Goal: Information Seeking & Learning: Learn about a topic

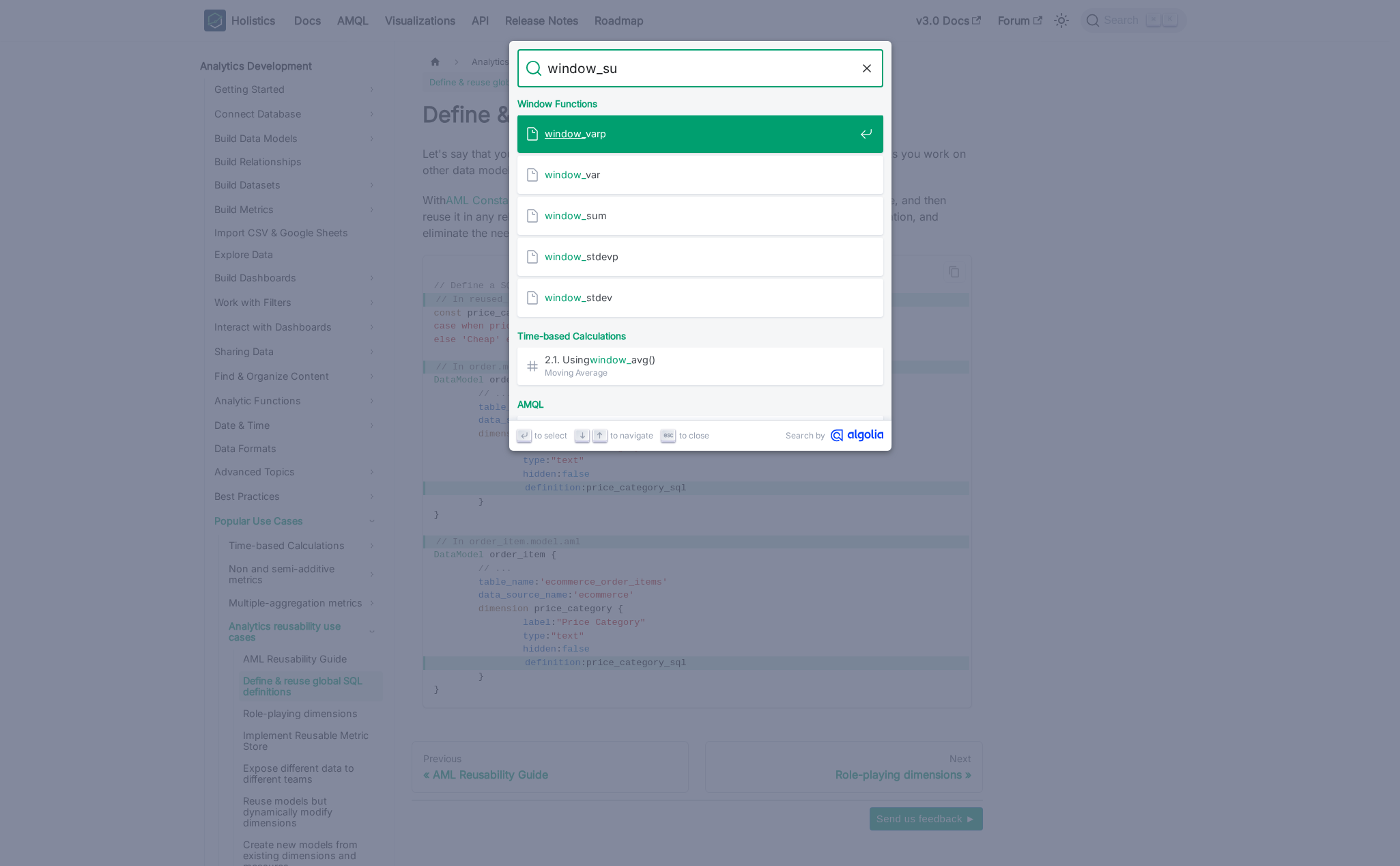
type input "window_sum"
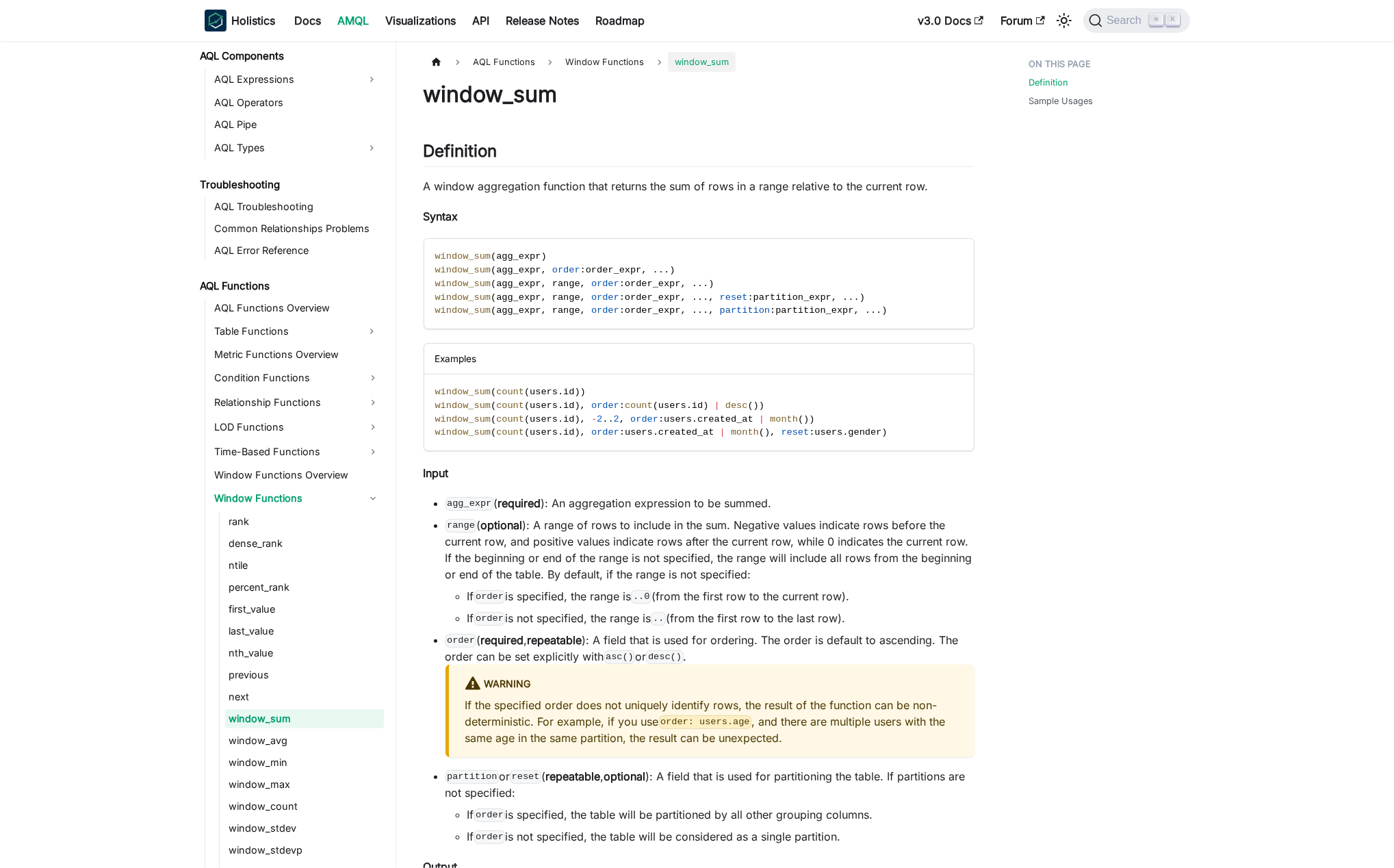
scroll to position [780, 0]
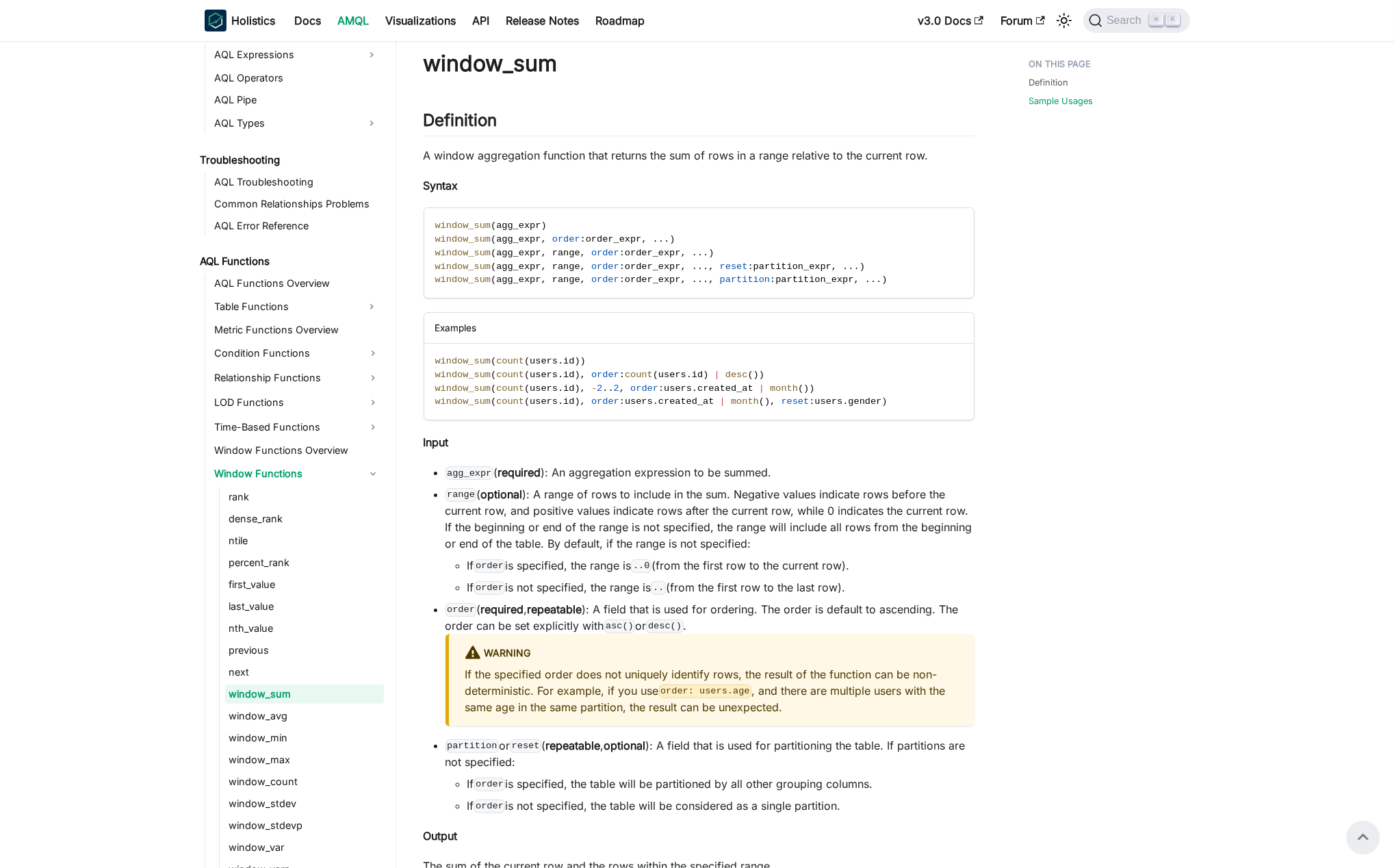
scroll to position [0, 0]
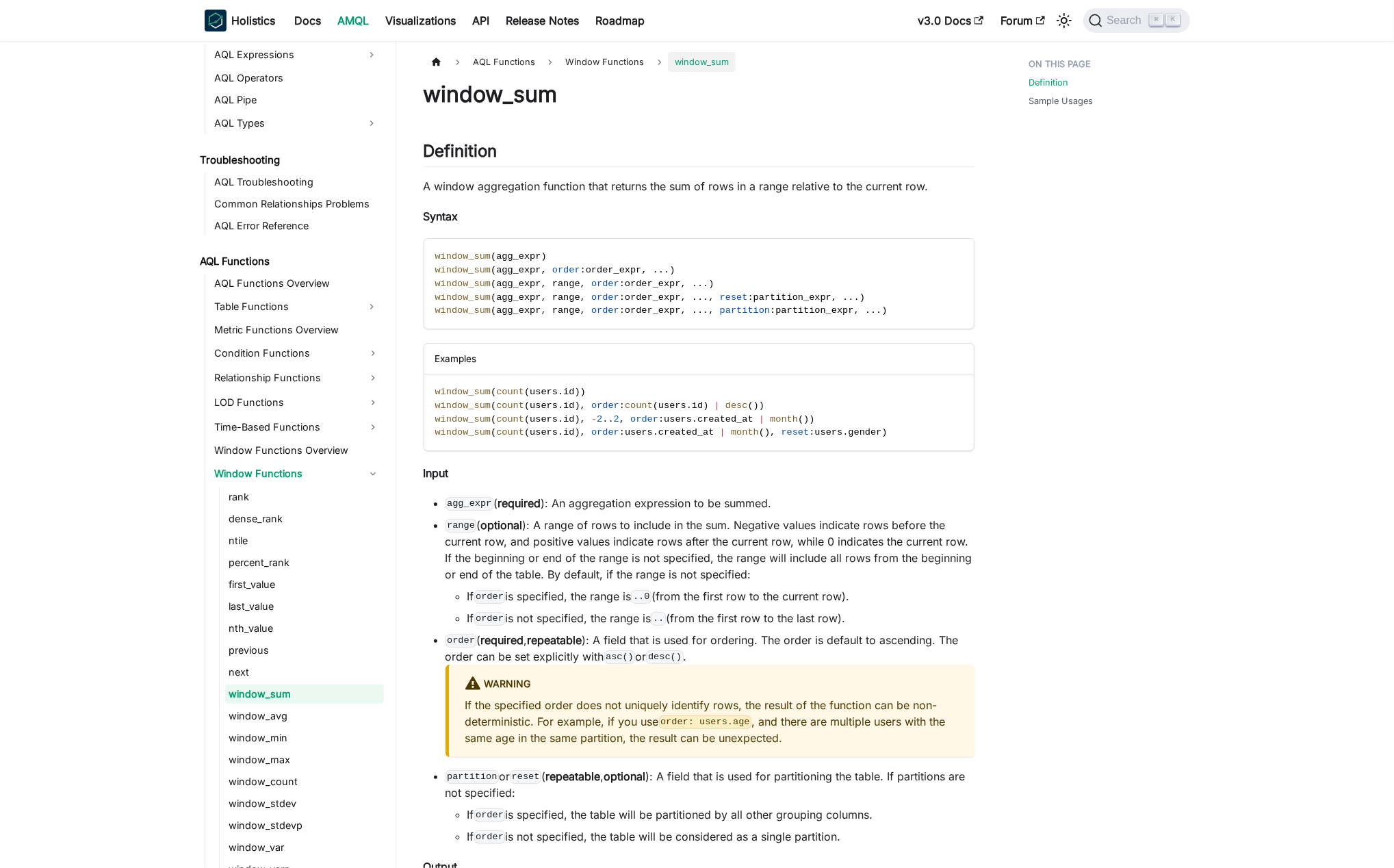
click at [762, 503] on li "agg_expr ( required ): An aggregation expression to be summed." at bounding box center [710, 502] width 529 height 16
drag, startPoint x: 762, startPoint y: 503, endPoint x: 571, endPoint y: 511, distance: 191.2
click at [485, 506] on li "agg_expr ( required ): An aggregation expression to be summed." at bounding box center [710, 502] width 529 height 16
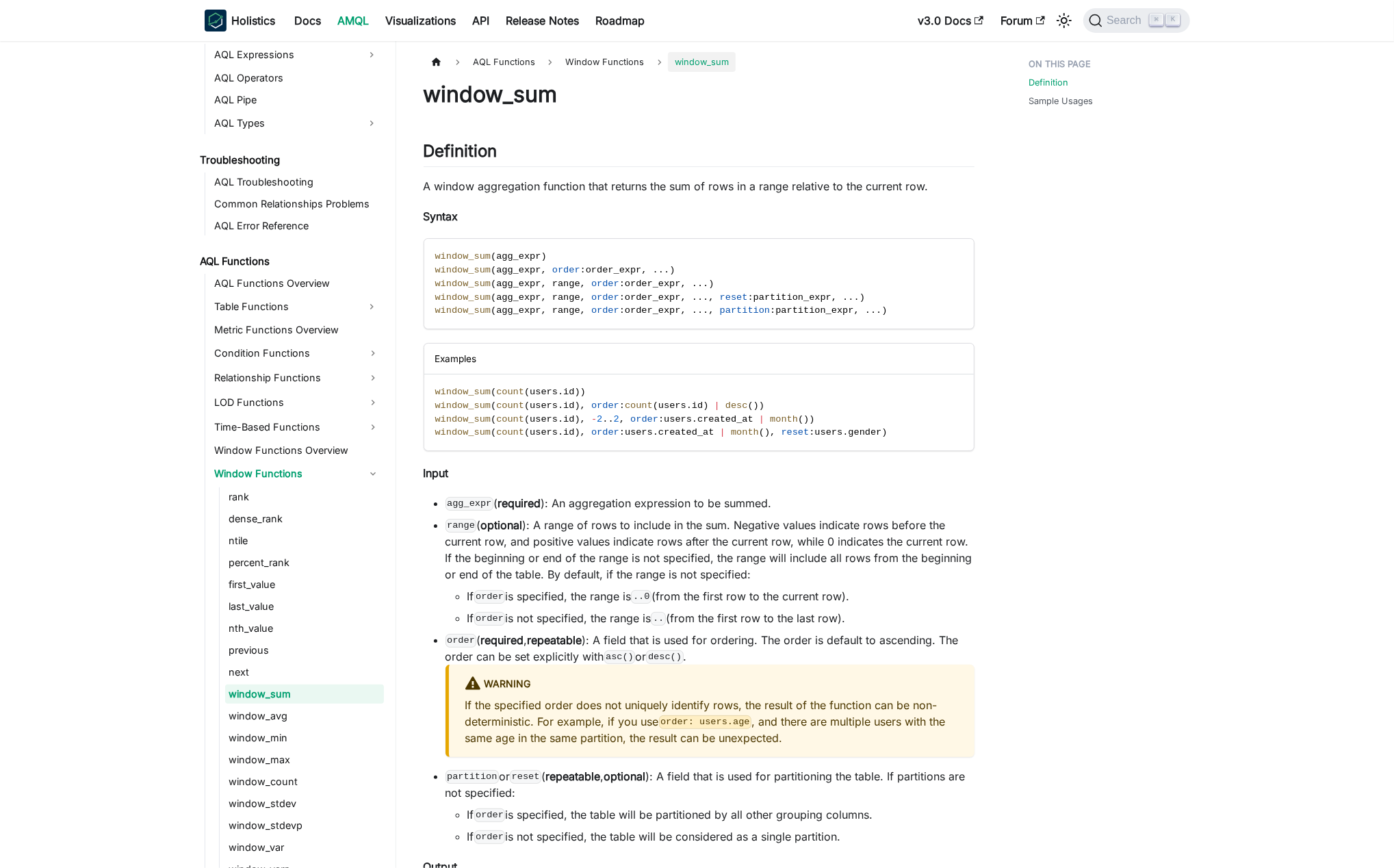
click at [674, 523] on li "range ( optional ): A range of rows to include in the sum. Negative values indi…" at bounding box center [710, 571] width 529 height 109
click at [456, 525] on code "range" at bounding box center [461, 525] width 31 height 14
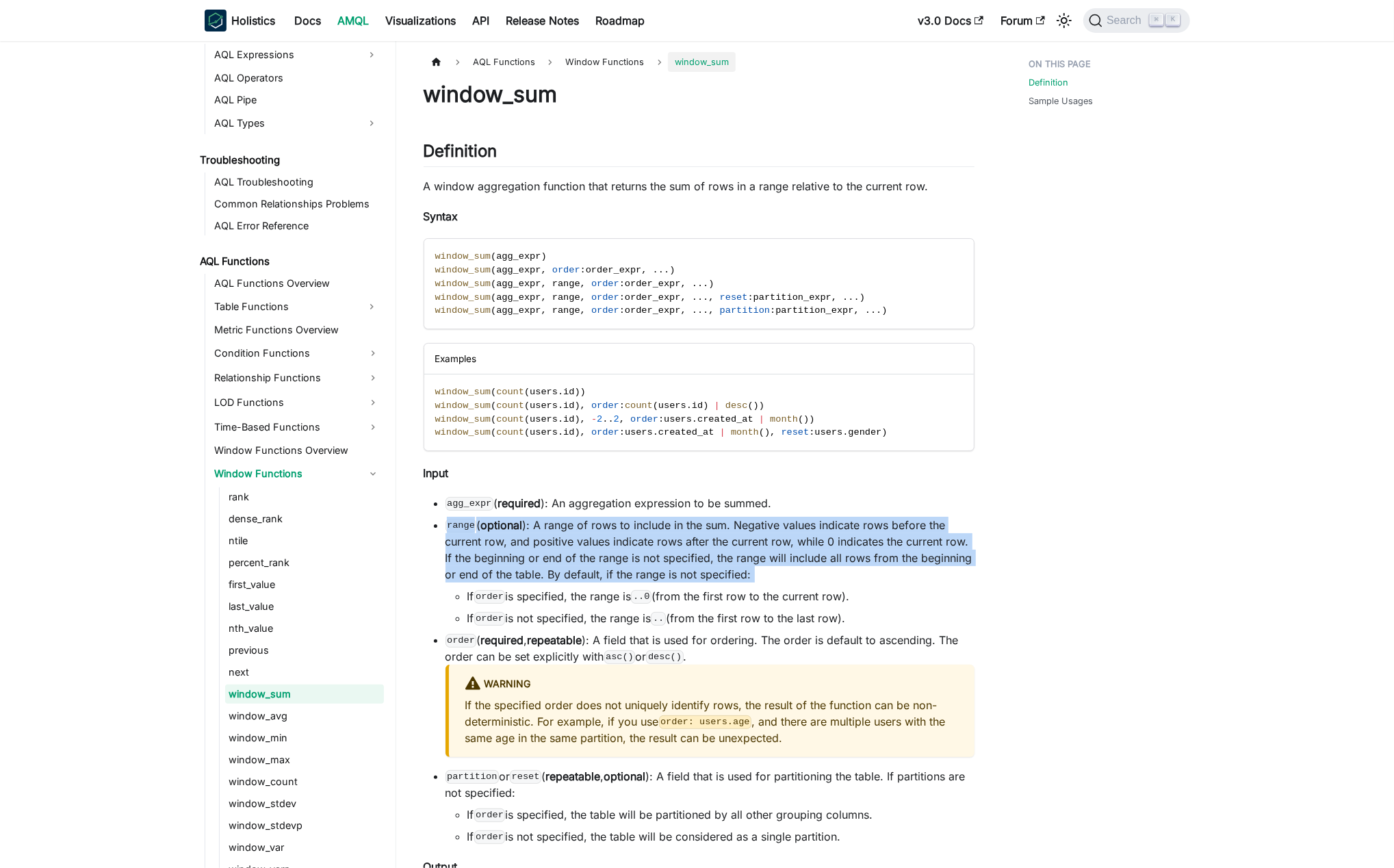
drag, startPoint x: 456, startPoint y: 525, endPoint x: 789, endPoint y: 576, distance: 336.9
click at [789, 576] on li "range ( optional ): A range of rows to include in the sum. Negative values indi…" at bounding box center [710, 571] width 529 height 109
click at [467, 596] on li "If order is specified, the range is ..0 (from the first row to the current row)." at bounding box center [721, 596] width 507 height 16
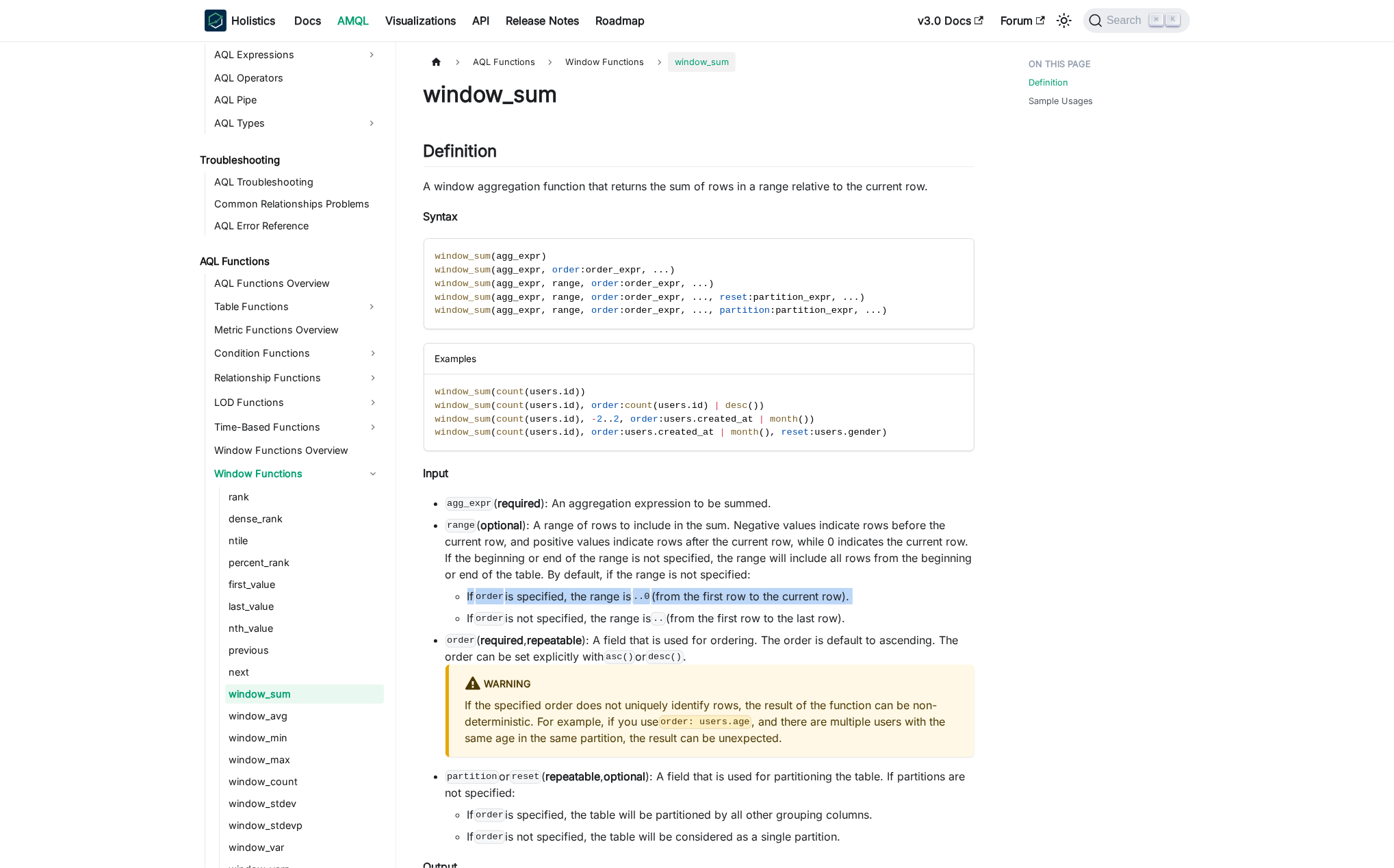
drag, startPoint x: 513, startPoint y: 597, endPoint x: 793, endPoint y: 594, distance: 280.0
click at [905, 591] on li "If order is specified, the range is ..0 (from the first row to the current row)." at bounding box center [721, 596] width 507 height 16
click at [473, 619] on li "If order is not specified, the range is .. (from the first row to the last row)." at bounding box center [721, 617] width 507 height 16
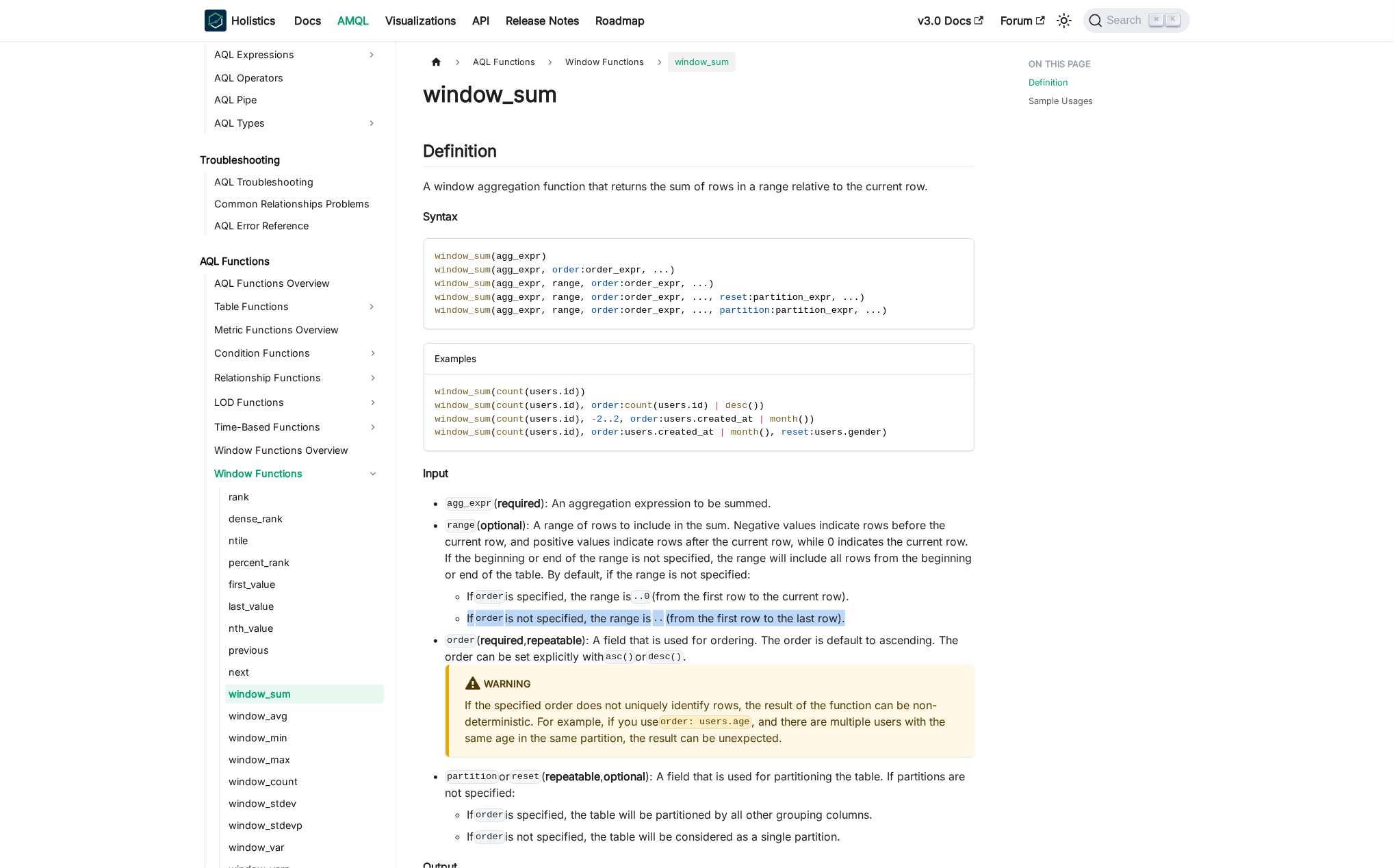
click at [473, 619] on li "If order is not specified, the range is .. (from the first row to the last row)." at bounding box center [721, 617] width 507 height 16
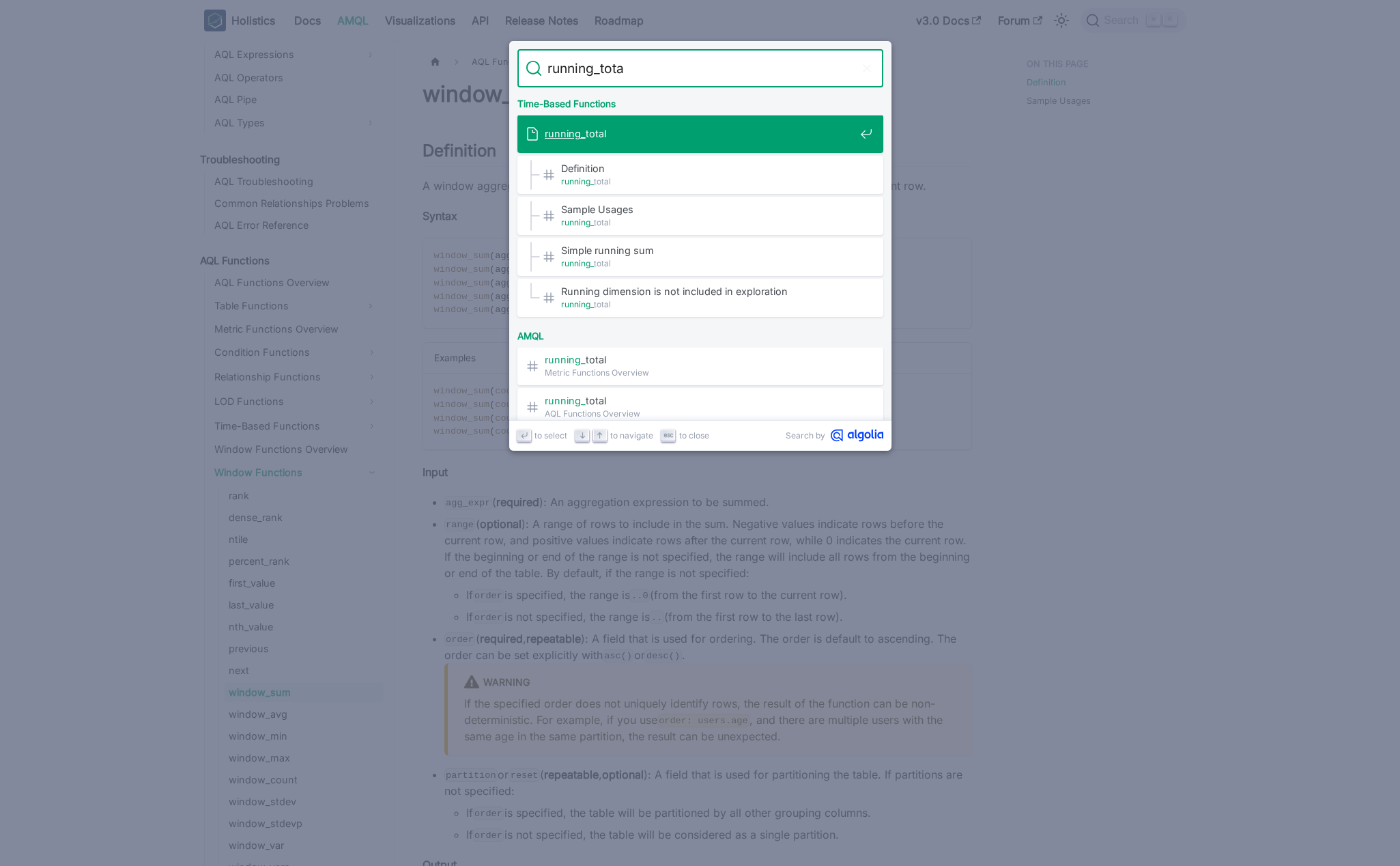
type input "running_total"
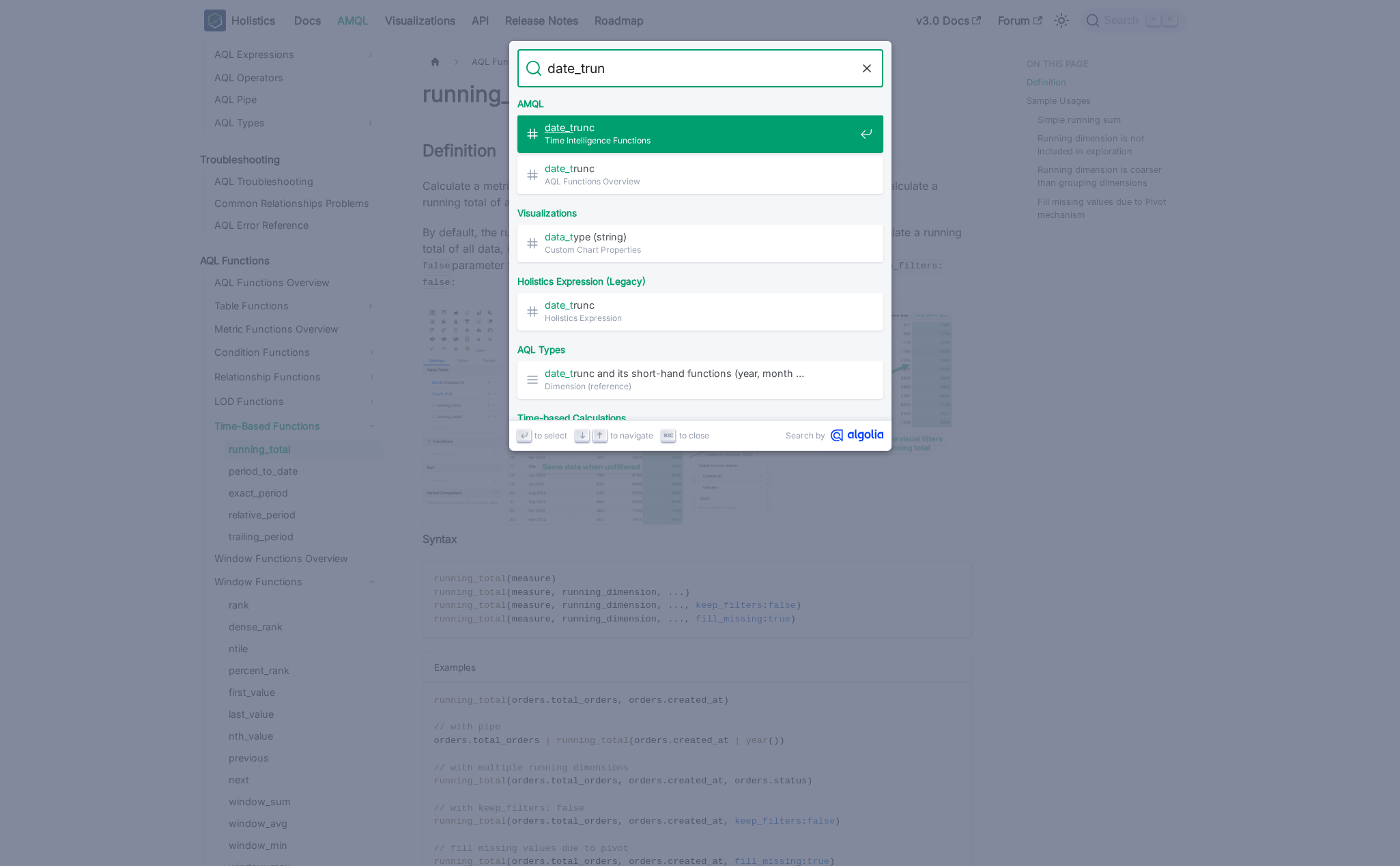
type input "date_trunc"
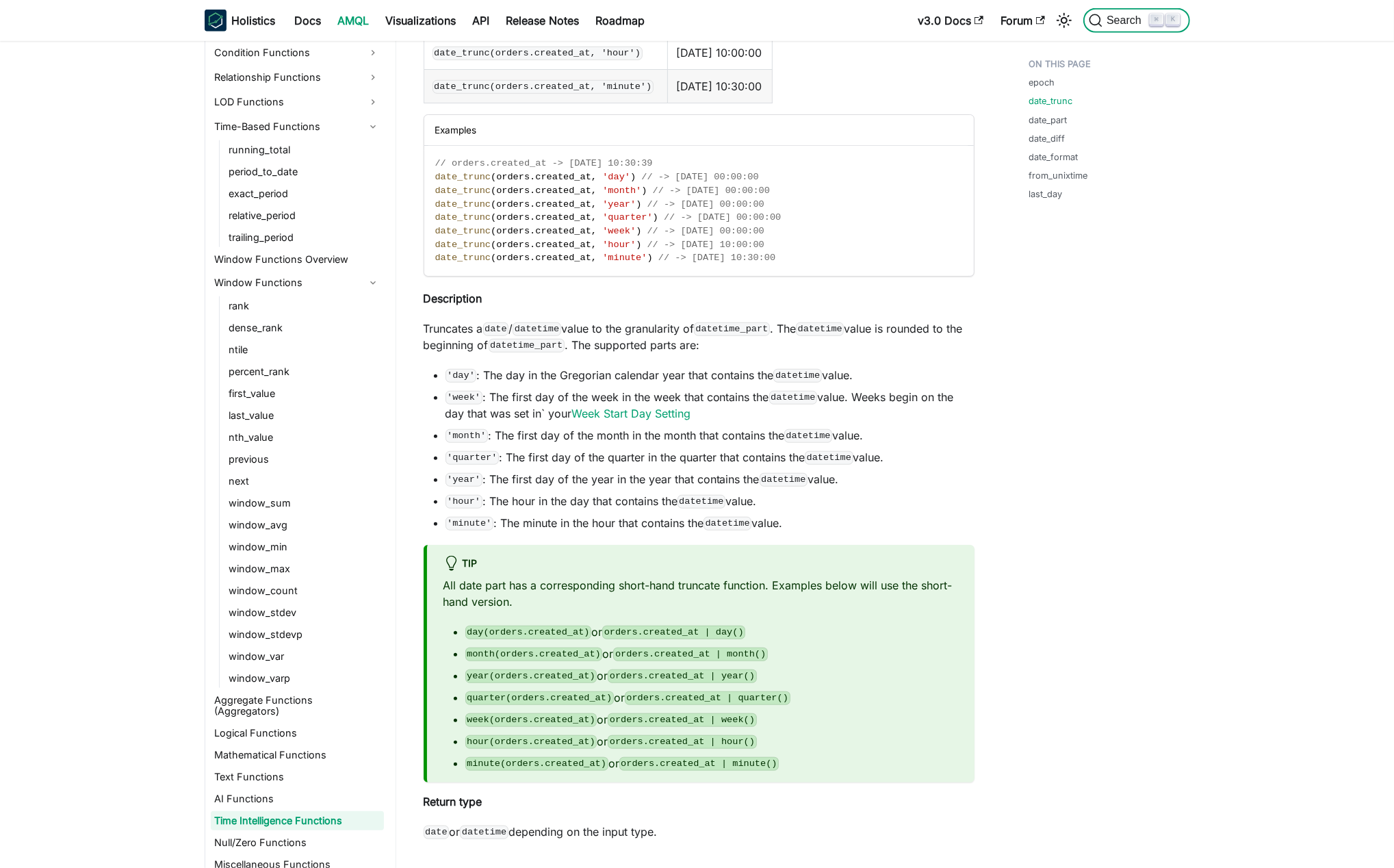
scroll to position [1064, 0]
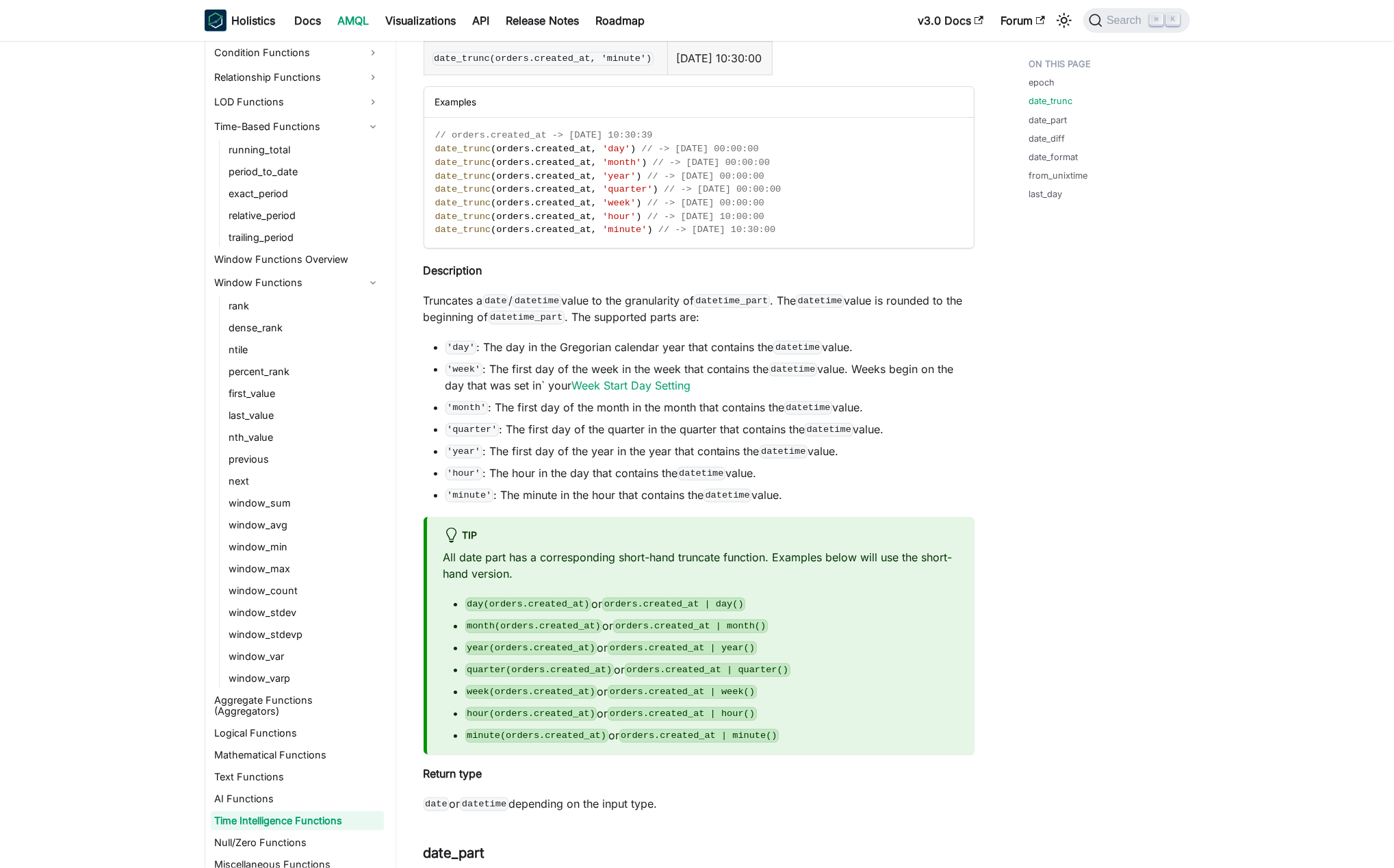
click at [704, 556] on p "All date part has a corresponding short-hand truncate function. Examples below …" at bounding box center [701, 565] width 515 height 33
click at [636, 555] on p "All date part has a corresponding short-hand truncate function. Examples below …" at bounding box center [701, 565] width 515 height 33
drag, startPoint x: 636, startPoint y: 555, endPoint x: 855, endPoint y: 564, distance: 219.2
click at [754, 558] on p "All date part has a corresponding short-hand truncate function. Examples below …" at bounding box center [701, 565] width 515 height 33
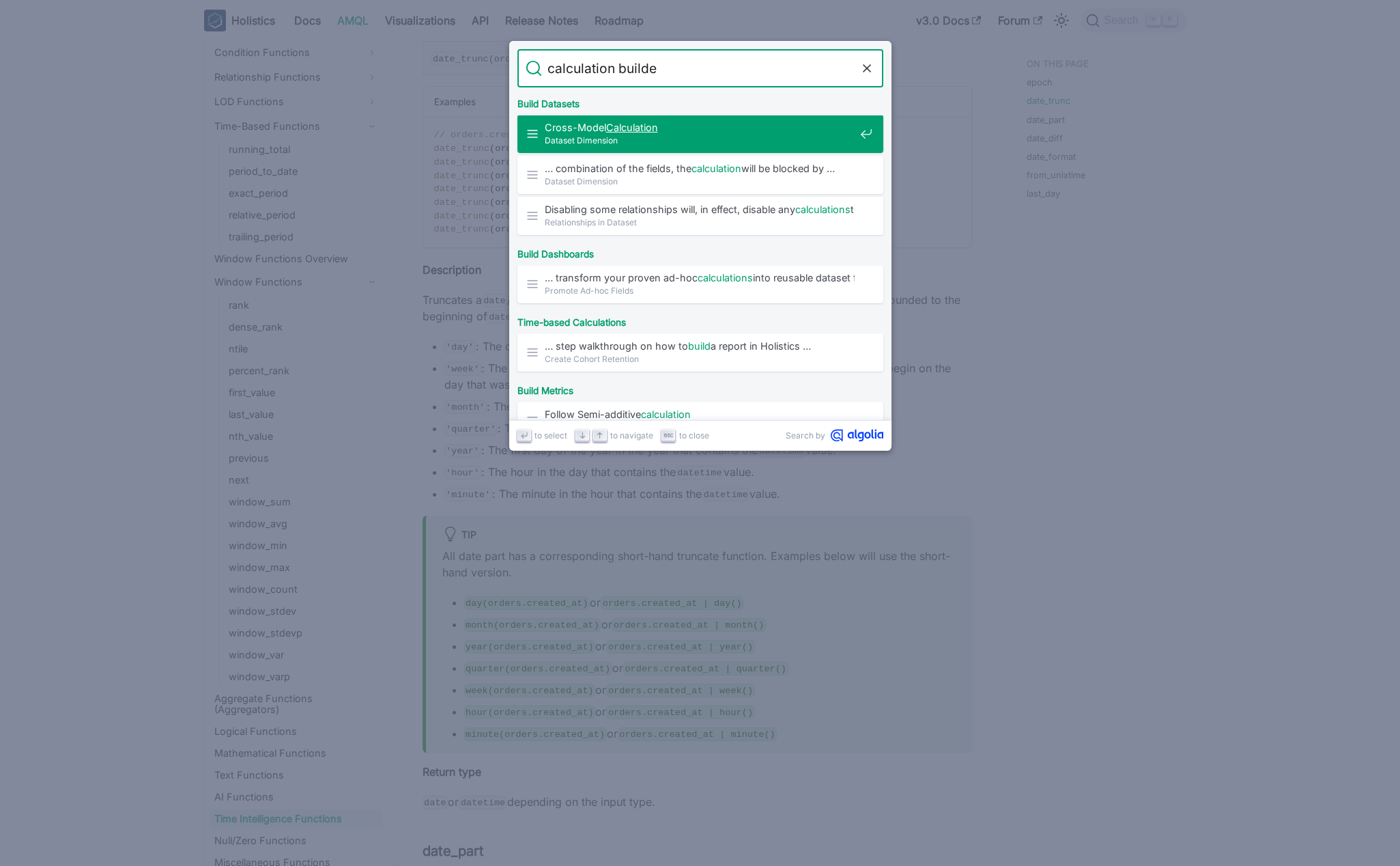
type input "calculation builder"
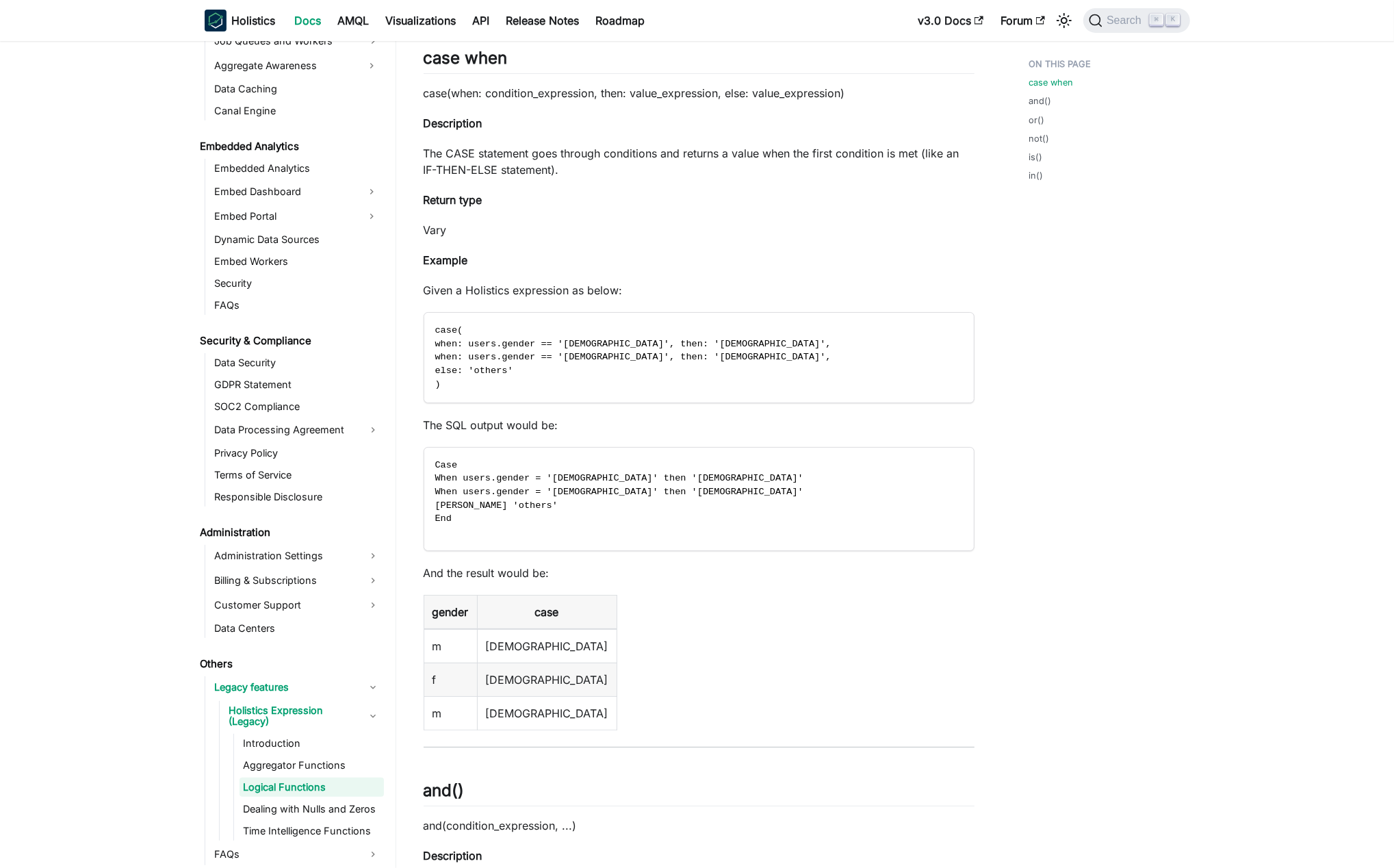
scroll to position [1269, 0]
